Goal: Task Accomplishment & Management: Manage account settings

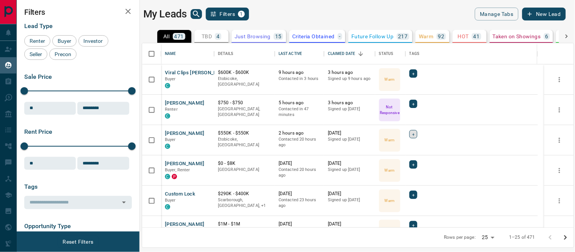
scroll to position [177, 425]
click at [173, 101] on button "[PERSON_NAME]" at bounding box center [185, 103] width 40 height 7
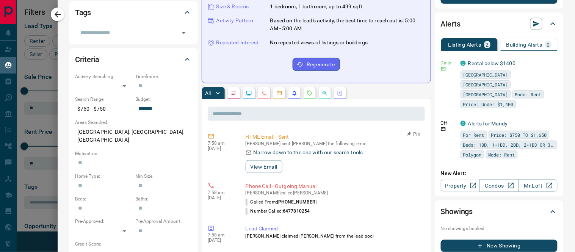
scroll to position [0, 0]
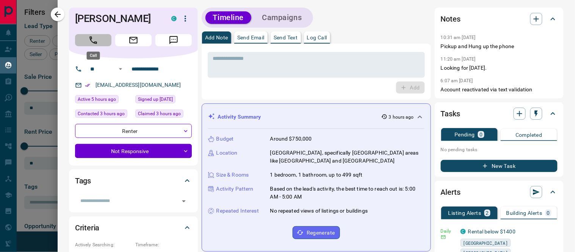
click at [93, 41] on icon "Call" at bounding box center [93, 40] width 10 height 10
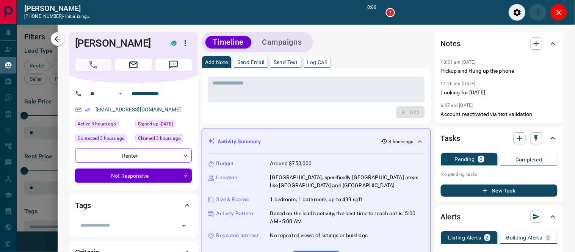
scroll to position [6, 6]
type input "*******"
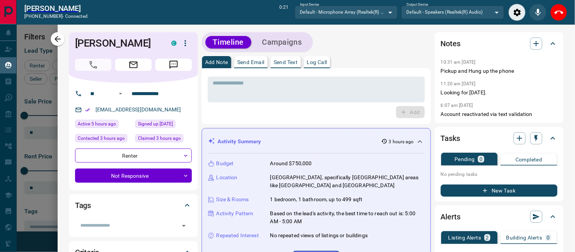
click at [325, 64] on p "Log Call" at bounding box center [317, 62] width 20 height 5
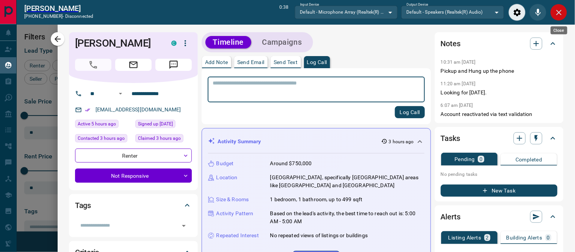
click at [558, 13] on icon "Close" at bounding box center [559, 12] width 5 height 5
click at [299, 106] on div "Log Call" at bounding box center [316, 112] width 217 height 12
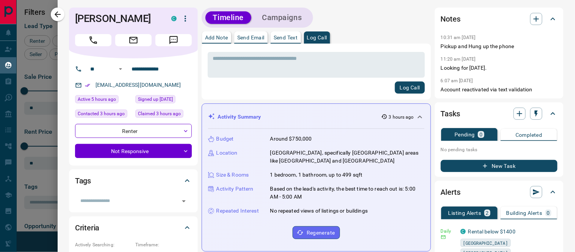
scroll to position [177, 425]
click at [281, 65] on textarea at bounding box center [316, 64] width 207 height 19
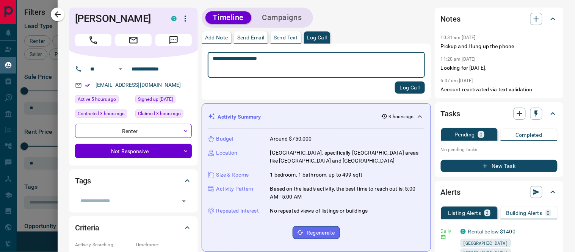
type textarea "**********"
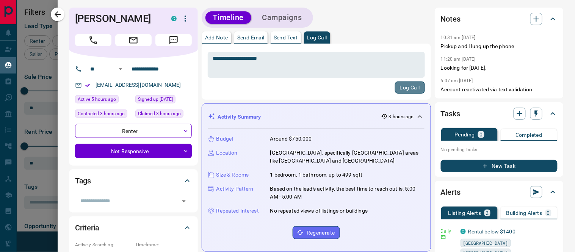
click at [400, 85] on button "Log Call" at bounding box center [410, 88] width 30 height 12
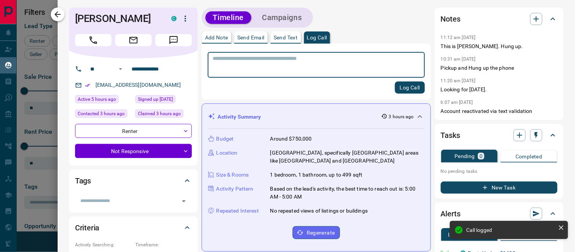
click at [57, 14] on icon "button" at bounding box center [57, 14] width 9 height 9
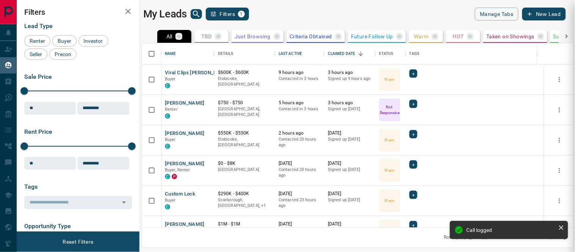
click at [171, 132] on div at bounding box center [287, 126] width 575 height 252
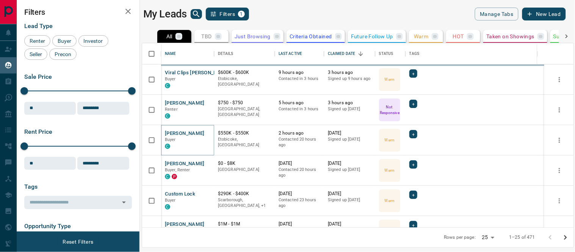
click at [179, 132] on button "[PERSON_NAME]" at bounding box center [185, 133] width 40 height 7
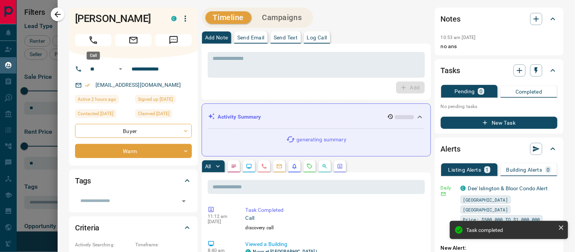
click at [97, 44] on icon "Call" at bounding box center [93, 40] width 10 height 10
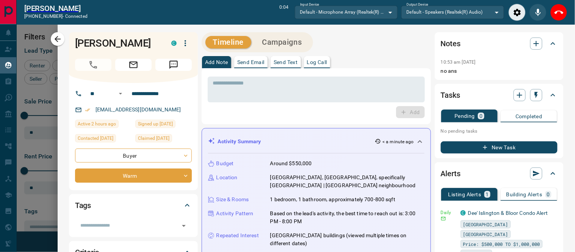
scroll to position [6, 6]
click at [318, 61] on p "Log Call" at bounding box center [317, 62] width 20 height 5
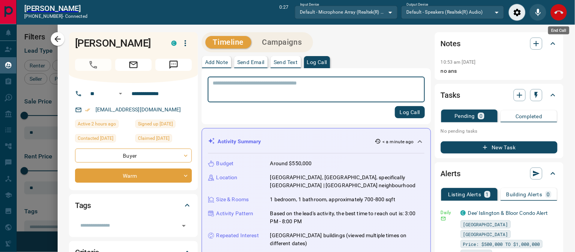
click at [556, 16] on icon "End Call" at bounding box center [559, 12] width 9 height 9
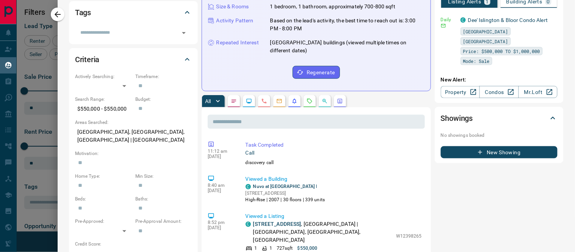
scroll to position [295, 0]
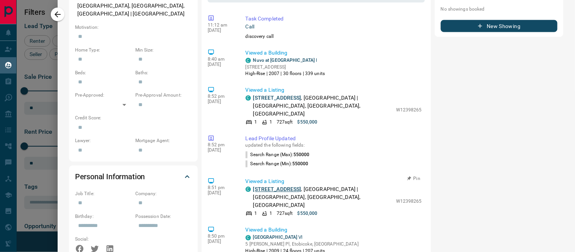
click at [284, 187] on link "[STREET_ADDRESS]" at bounding box center [277, 190] width 48 height 6
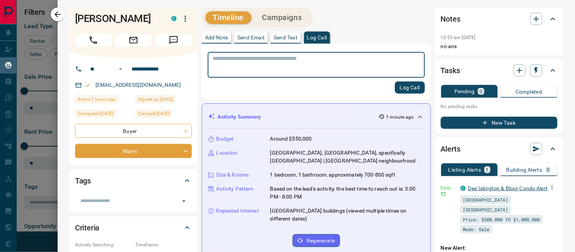
click at [481, 189] on link "Dee' Islington & Bloor Condo Alert" at bounding box center [508, 188] width 80 height 6
click at [482, 121] on icon "button" at bounding box center [485, 122] width 7 height 7
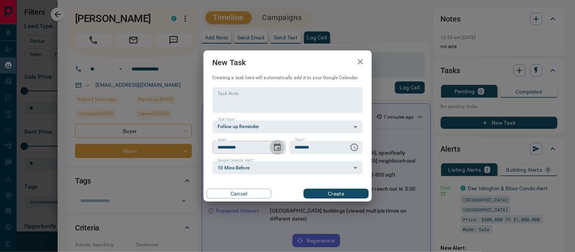
click at [274, 147] on icon "Choose date, selected date is Sep 16, 2025" at bounding box center [277, 147] width 7 height 8
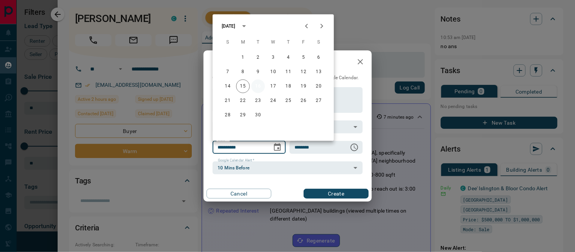
click at [262, 86] on button "16" at bounding box center [258, 87] width 14 height 14
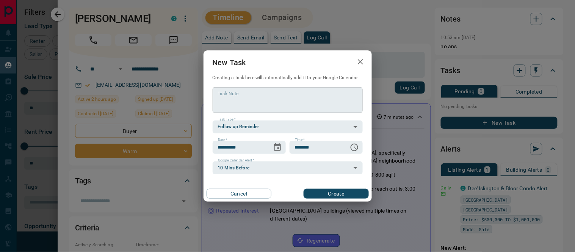
click at [287, 99] on textarea "Task Note" at bounding box center [288, 99] width 140 height 19
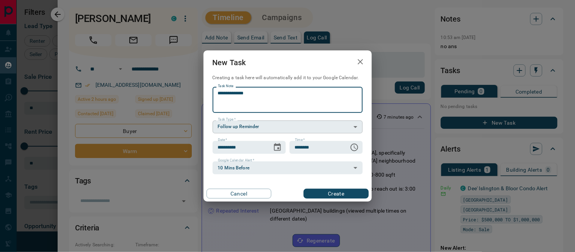
type textarea "**********"
click at [292, 125] on body "Lead Transfers Claim Leads My Leads Tasks Opportunities Deals Campaigns Automat…" at bounding box center [287, 121] width 575 height 243
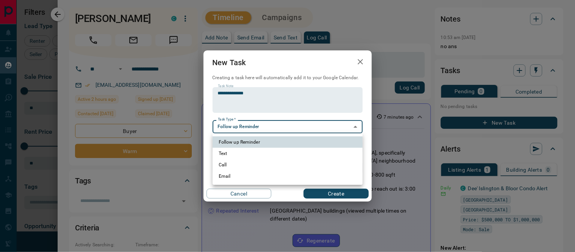
click at [236, 162] on li "Call" at bounding box center [288, 164] width 150 height 11
type input "**********"
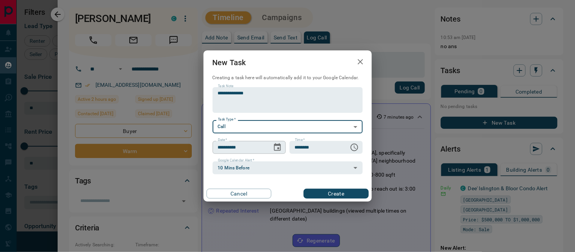
click at [275, 149] on icon "Choose date, selected date is Sep 16, 2025" at bounding box center [277, 147] width 9 height 9
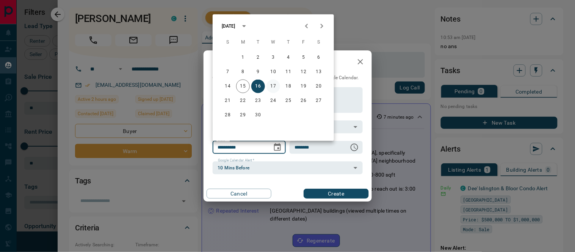
click at [273, 85] on button "17" at bounding box center [274, 87] width 14 height 14
type input "**********"
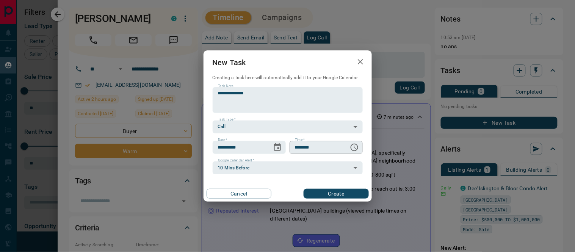
click at [354, 146] on icon "Choose time, selected time is 6:00 AM" at bounding box center [354, 147] width 9 height 9
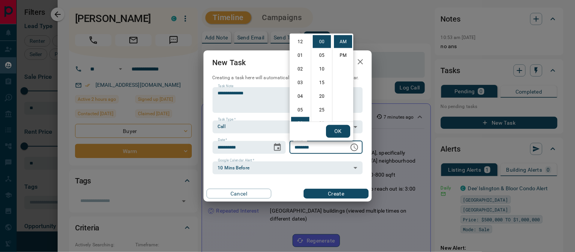
scroll to position [82, 0]
drag, startPoint x: 298, startPoint y: 83, endPoint x: 323, endPoint y: 83, distance: 25.0
click at [300, 83] on li "09" at bounding box center [300, 83] width 18 height 13
click at [323, 83] on li "15" at bounding box center [322, 82] width 18 height 13
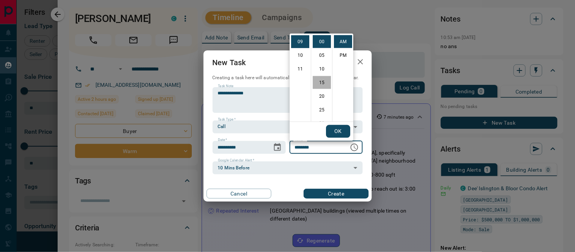
type input "********"
click at [338, 129] on button "OK" at bounding box center [338, 131] width 24 height 13
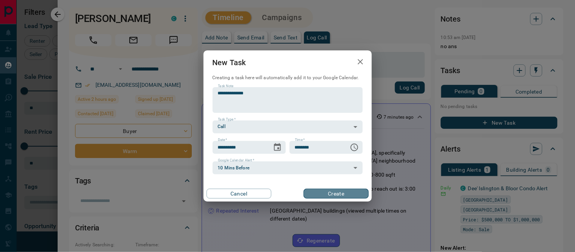
click at [340, 189] on button "Create" at bounding box center [336, 194] width 65 height 10
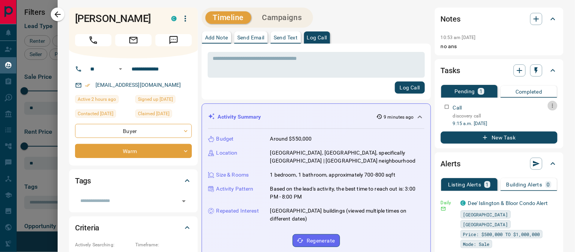
click at [550, 105] on icon "button" at bounding box center [553, 106] width 6 height 6
click at [536, 118] on li "Edit" at bounding box center [534, 119] width 33 height 11
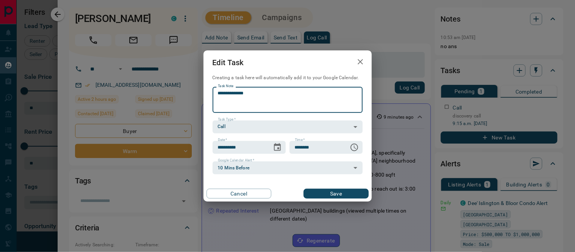
click at [260, 95] on textarea "**********" at bounding box center [288, 99] width 140 height 19
type textarea "**********"
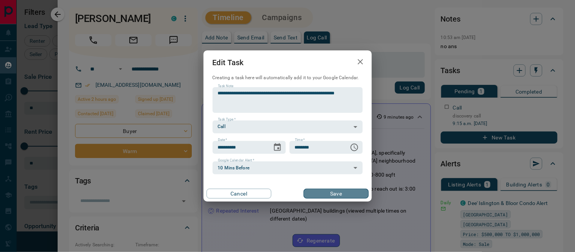
click at [326, 191] on button "Save" at bounding box center [336, 194] width 65 height 10
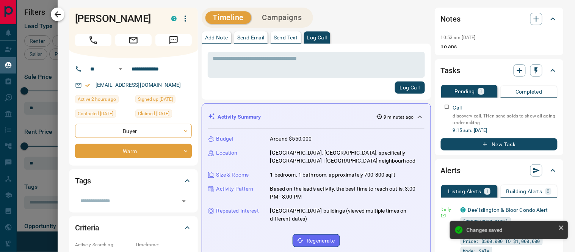
click at [56, 16] on icon "button" at bounding box center [58, 14] width 6 height 6
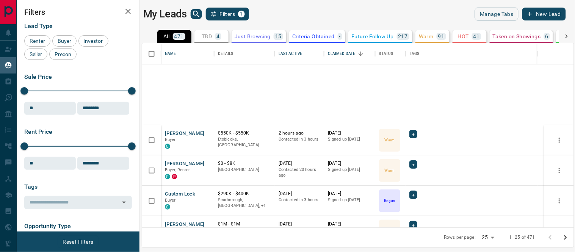
scroll to position [126, 0]
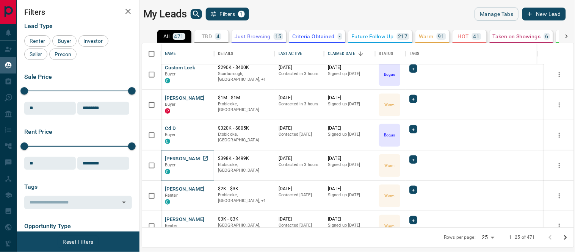
click at [190, 160] on button "[PERSON_NAME]" at bounding box center [185, 158] width 40 height 7
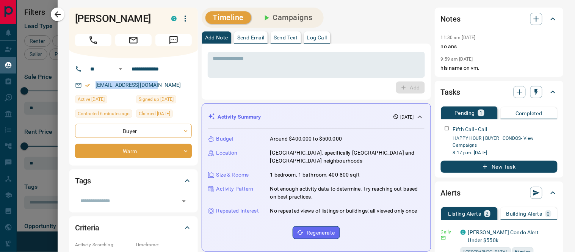
drag, startPoint x: 156, startPoint y: 82, endPoint x: 91, endPoint y: 85, distance: 65.3
click at [91, 85] on div "[EMAIL_ADDRESS][DOMAIN_NAME]" at bounding box center [133, 85] width 117 height 13
copy link "[EMAIL_ADDRESS][DOMAIN_NAME]"
click at [290, 65] on textarea at bounding box center [316, 64] width 207 height 19
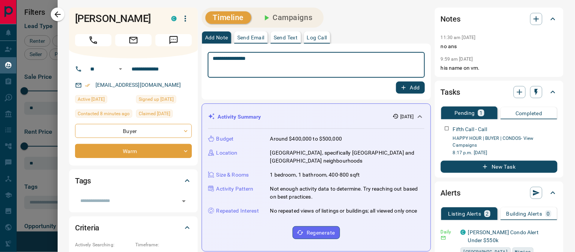
paste textarea "**********"
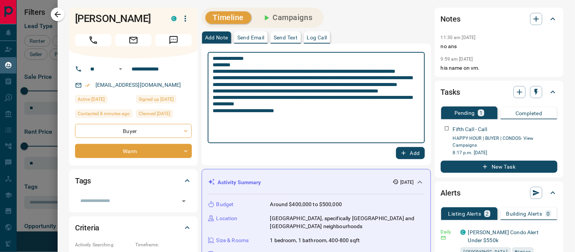
paste textarea "**********"
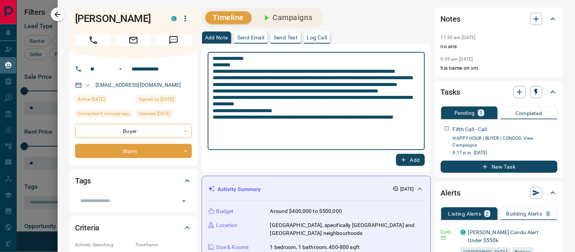
type textarea "**********"
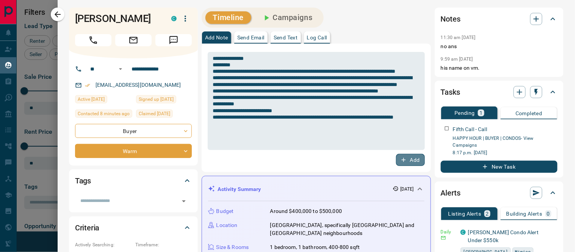
click at [400, 161] on icon "button" at bounding box center [403, 160] width 7 height 7
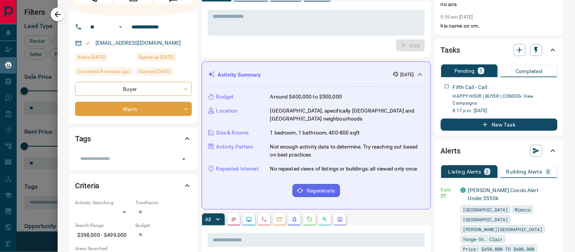
scroll to position [0, 0]
